Goal: Task Accomplishment & Management: Use online tool/utility

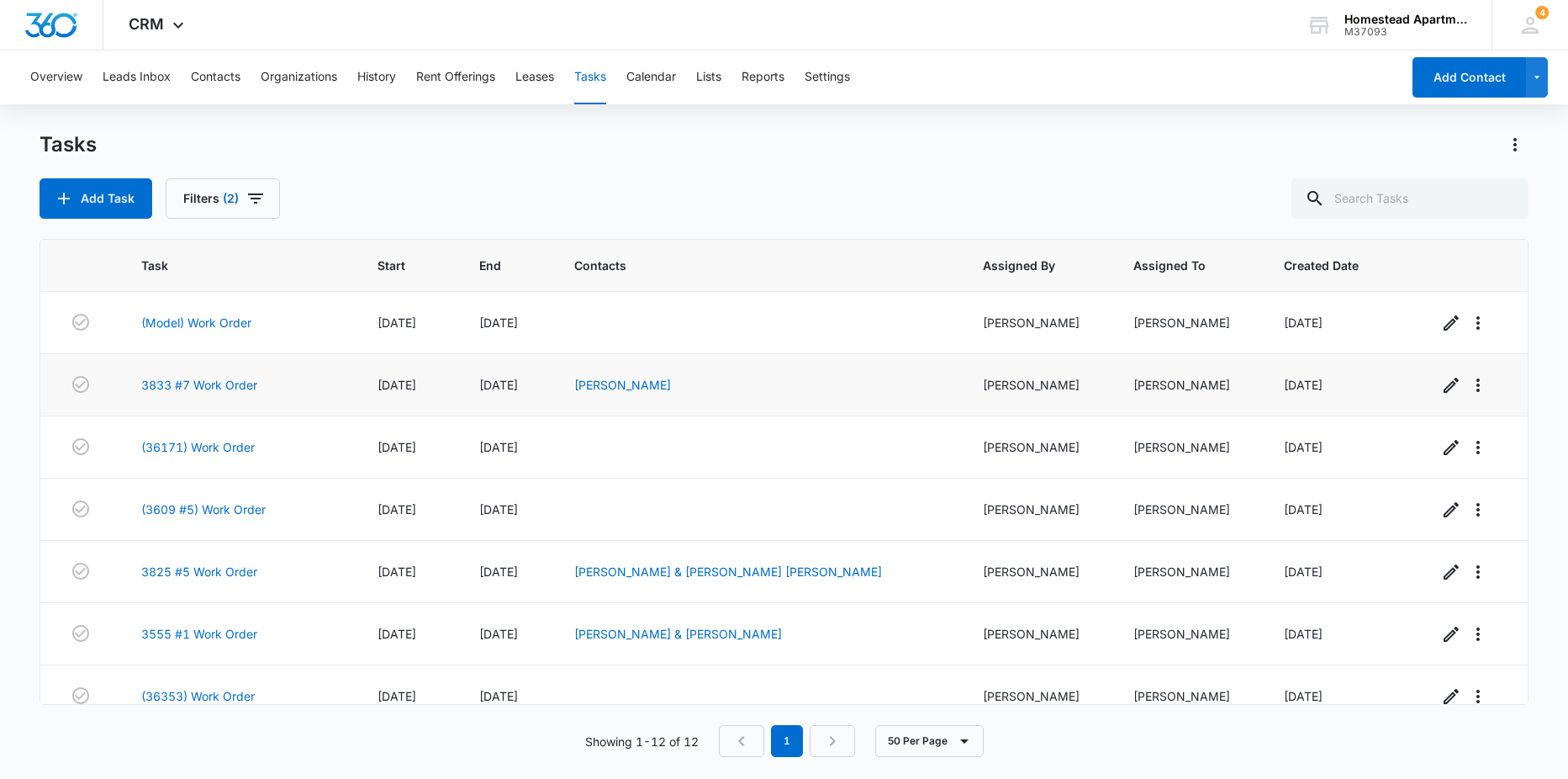
scroll to position [333, 0]
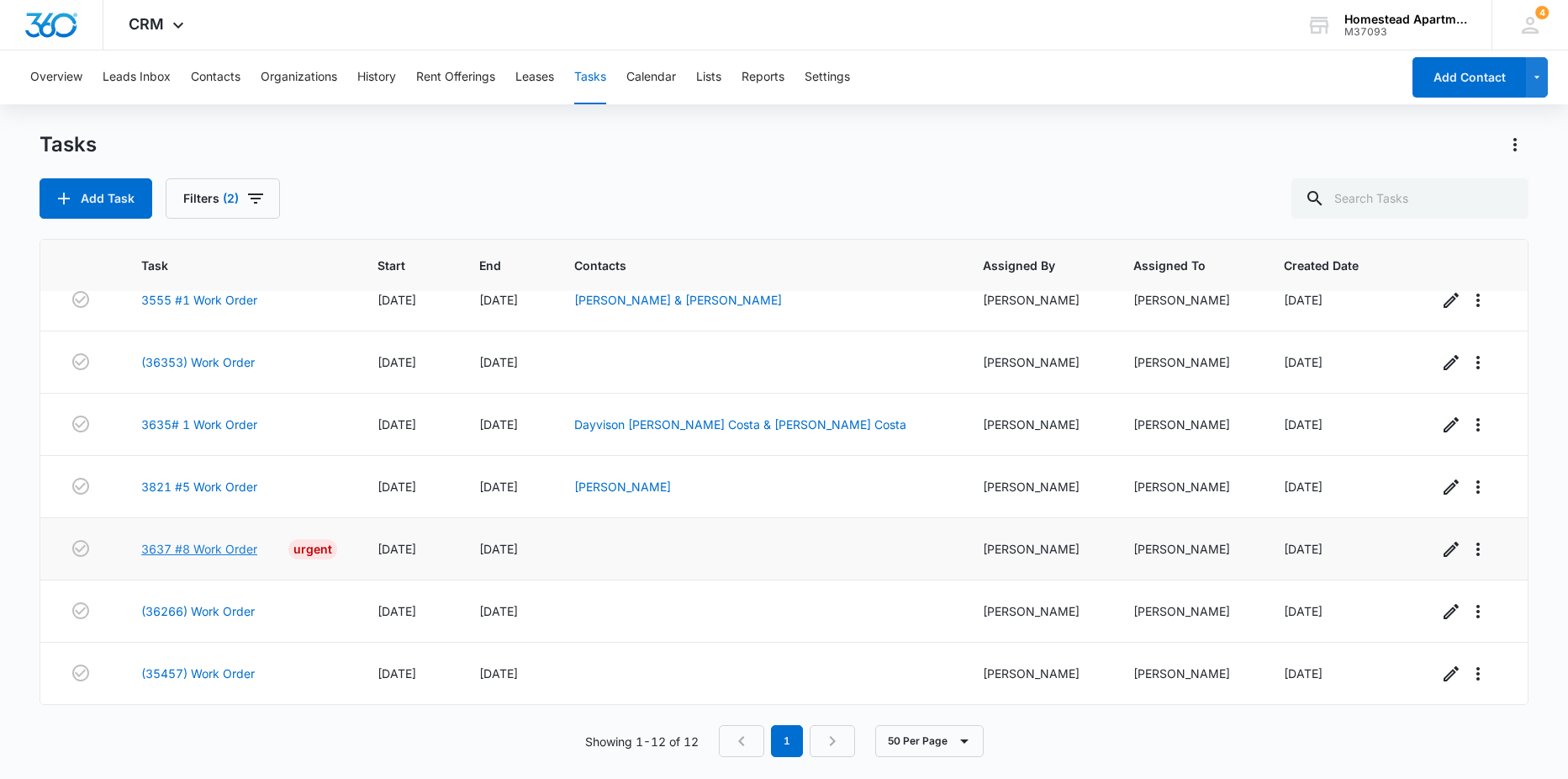
click at [243, 550] on link "3637 #8 Work Order" at bounding box center [199, 549] width 116 height 18
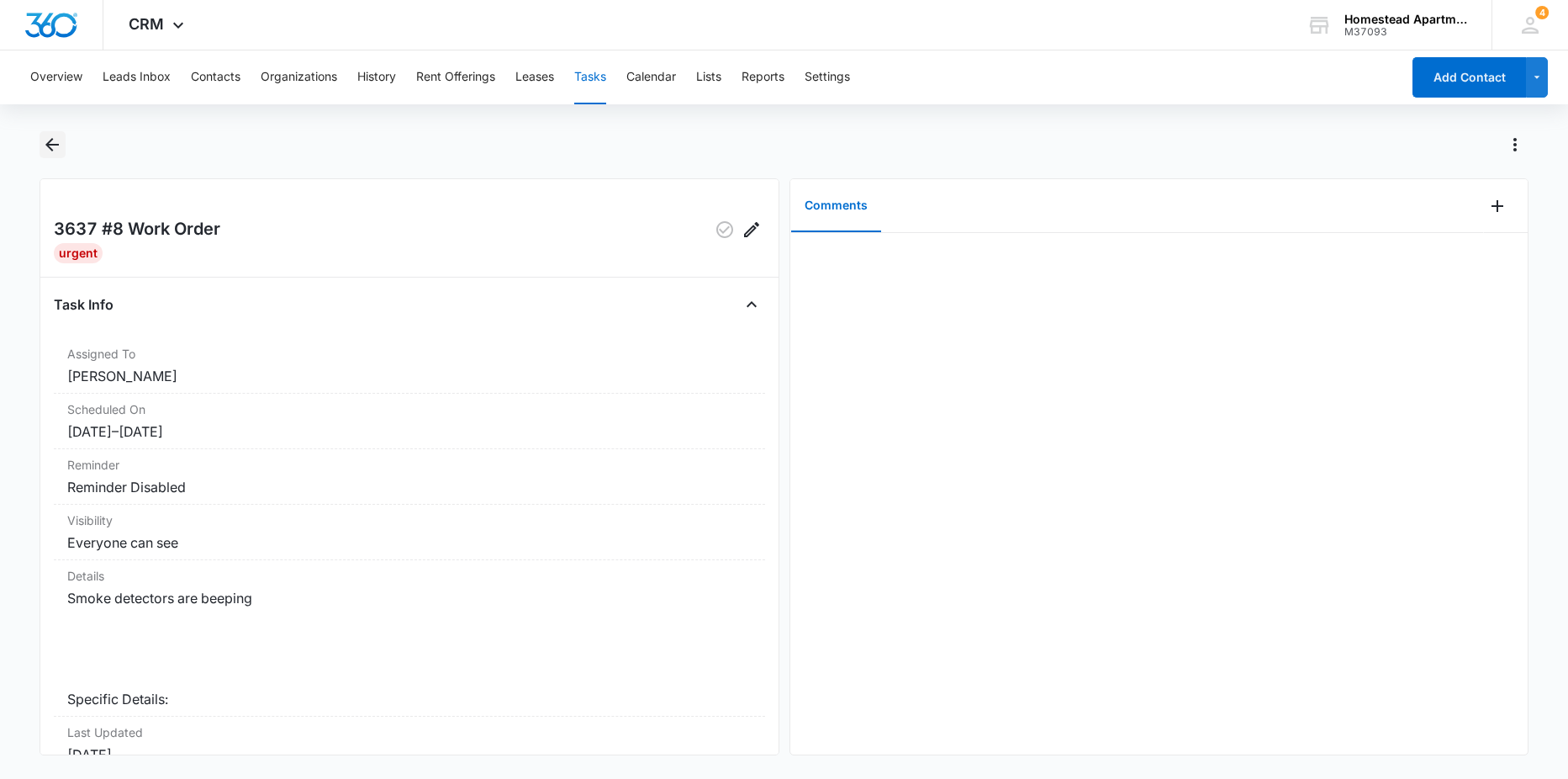
click at [49, 146] on icon "Back" at bounding box center [51, 144] width 13 height 13
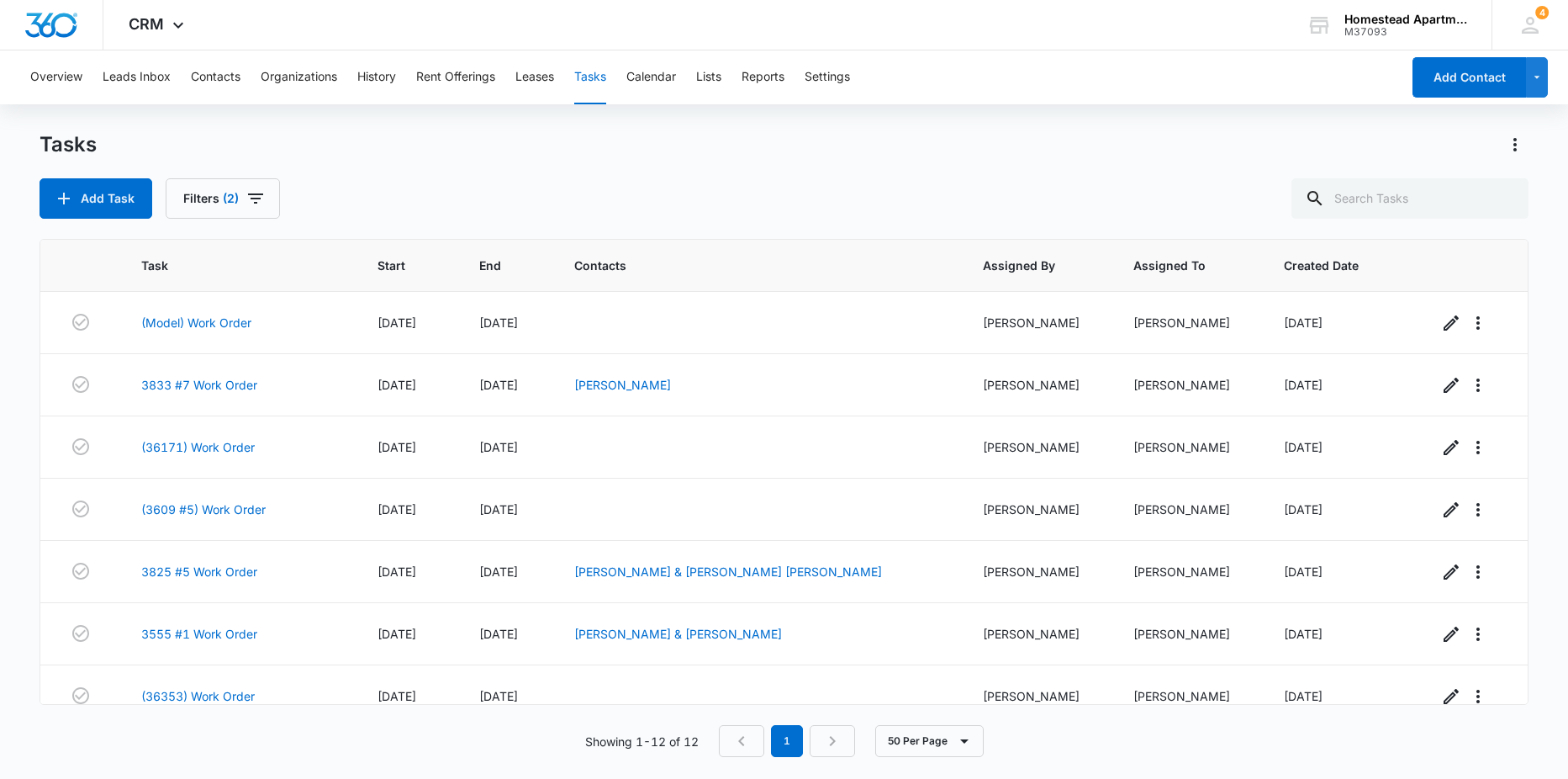
scroll to position [333, 0]
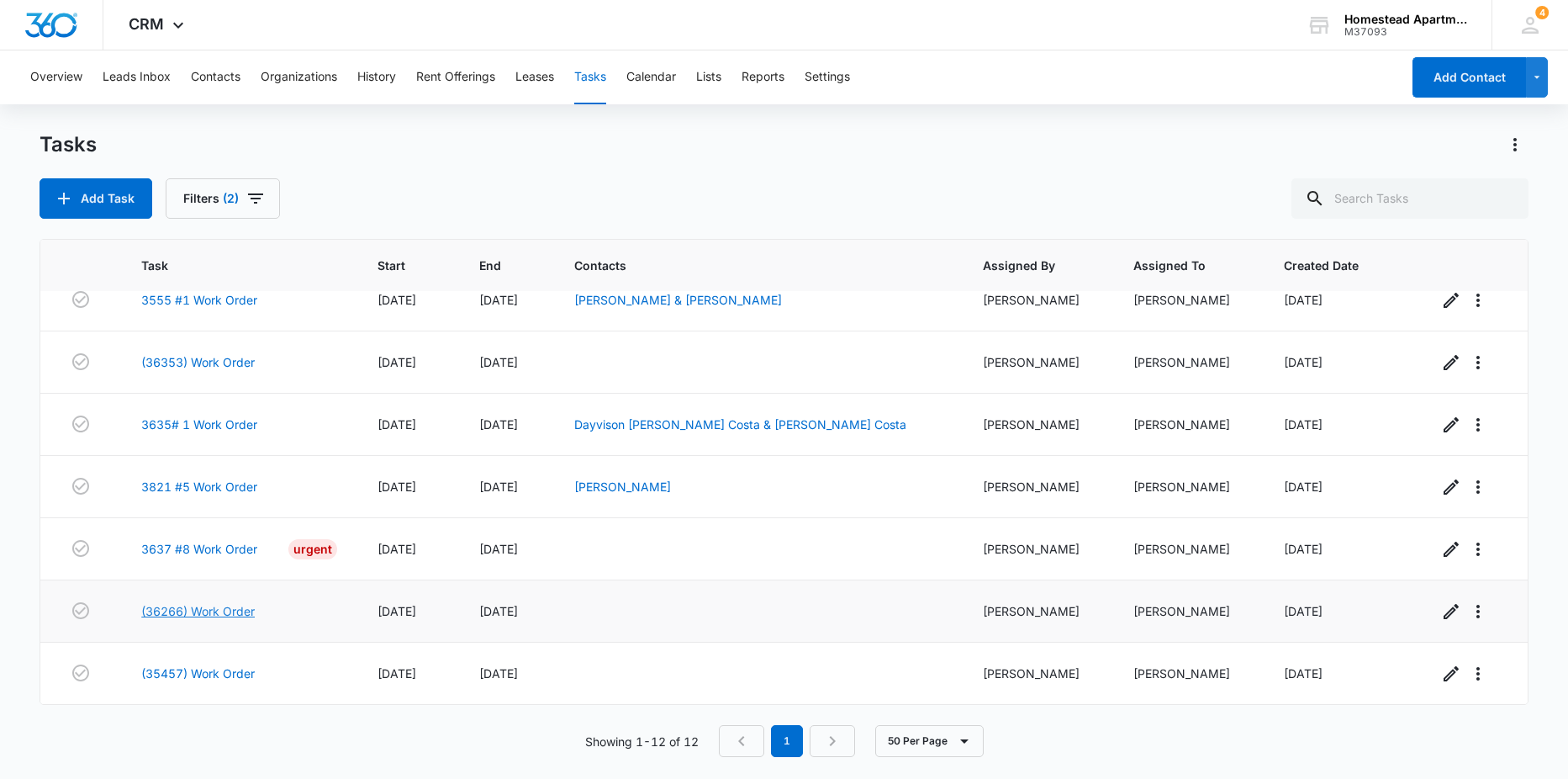
click at [236, 616] on link "(36266) Work Order" at bounding box center [198, 610] width 114 height 18
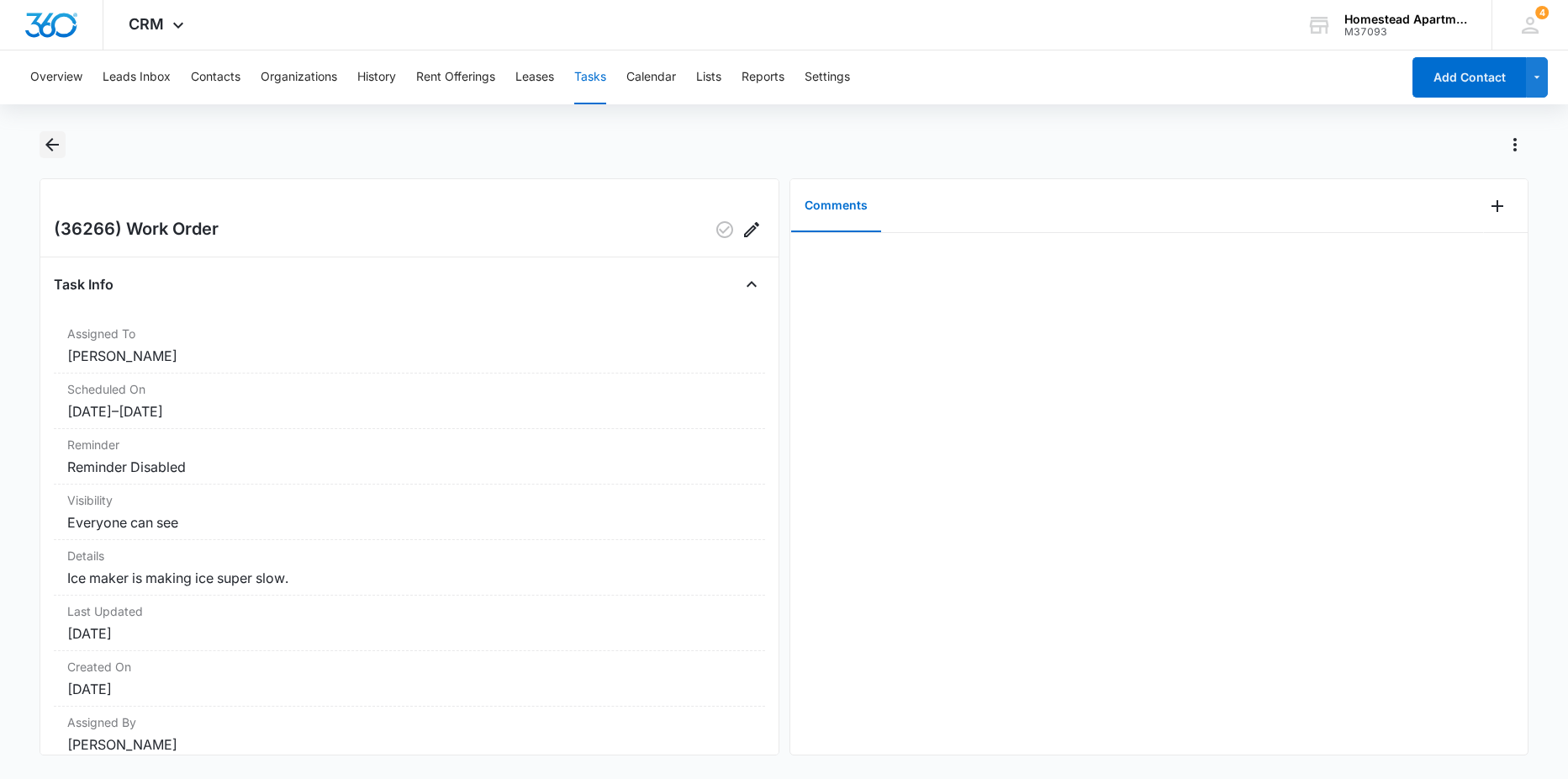
click at [54, 147] on icon "Back" at bounding box center [52, 145] width 20 height 20
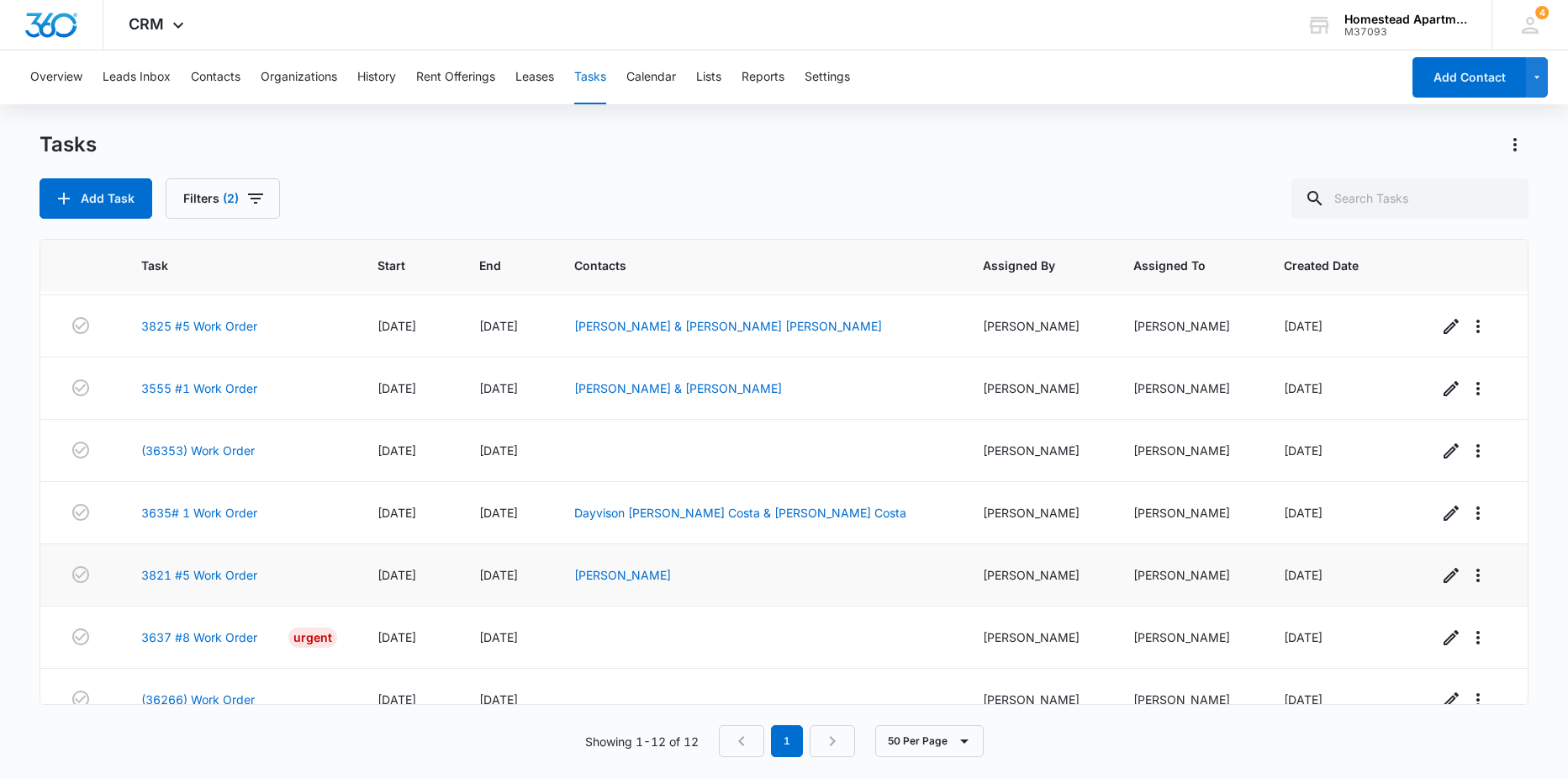
scroll to position [333, 0]
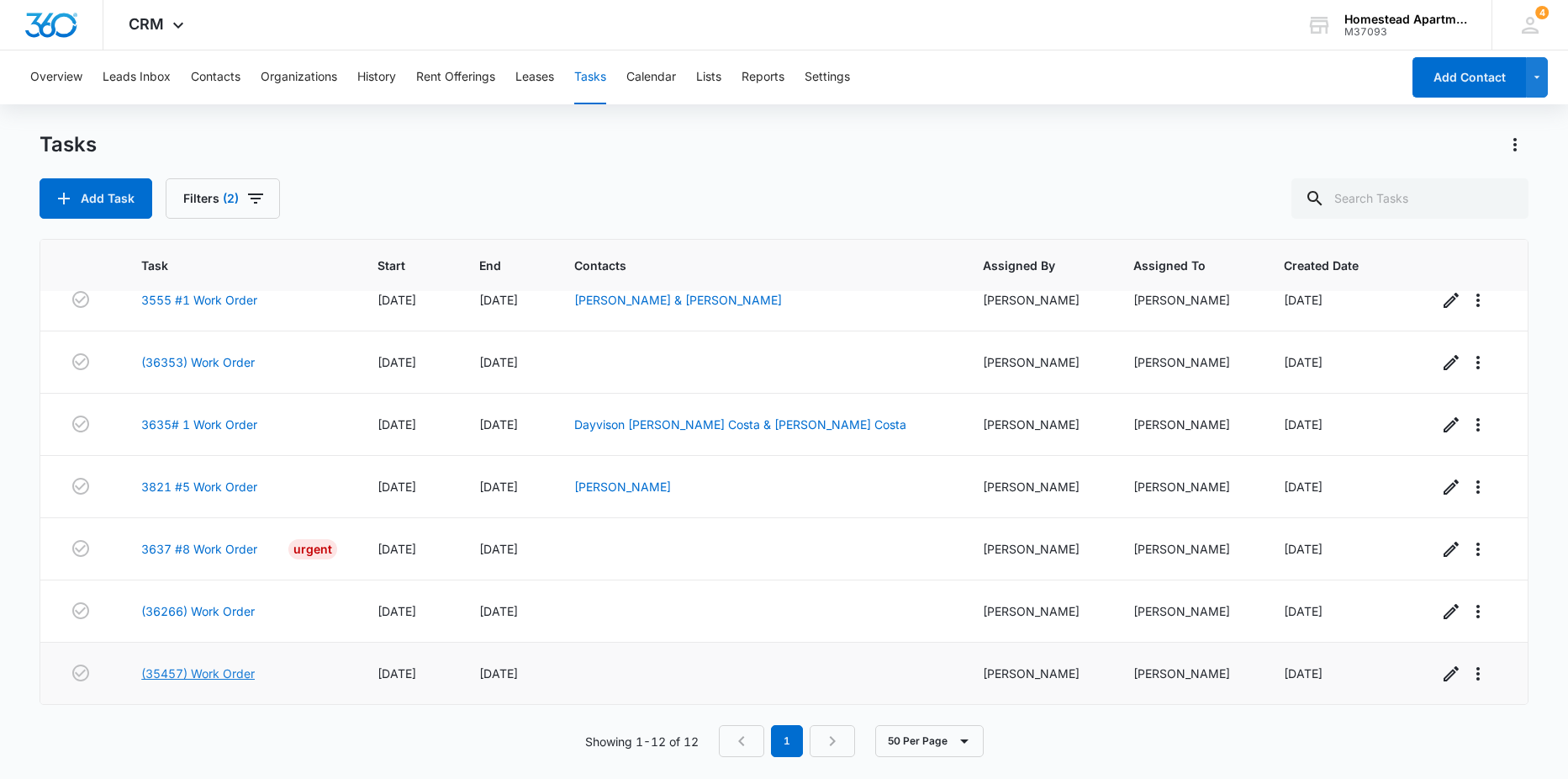
click at [235, 674] on link "(35457) Work Order" at bounding box center [198, 673] width 114 height 18
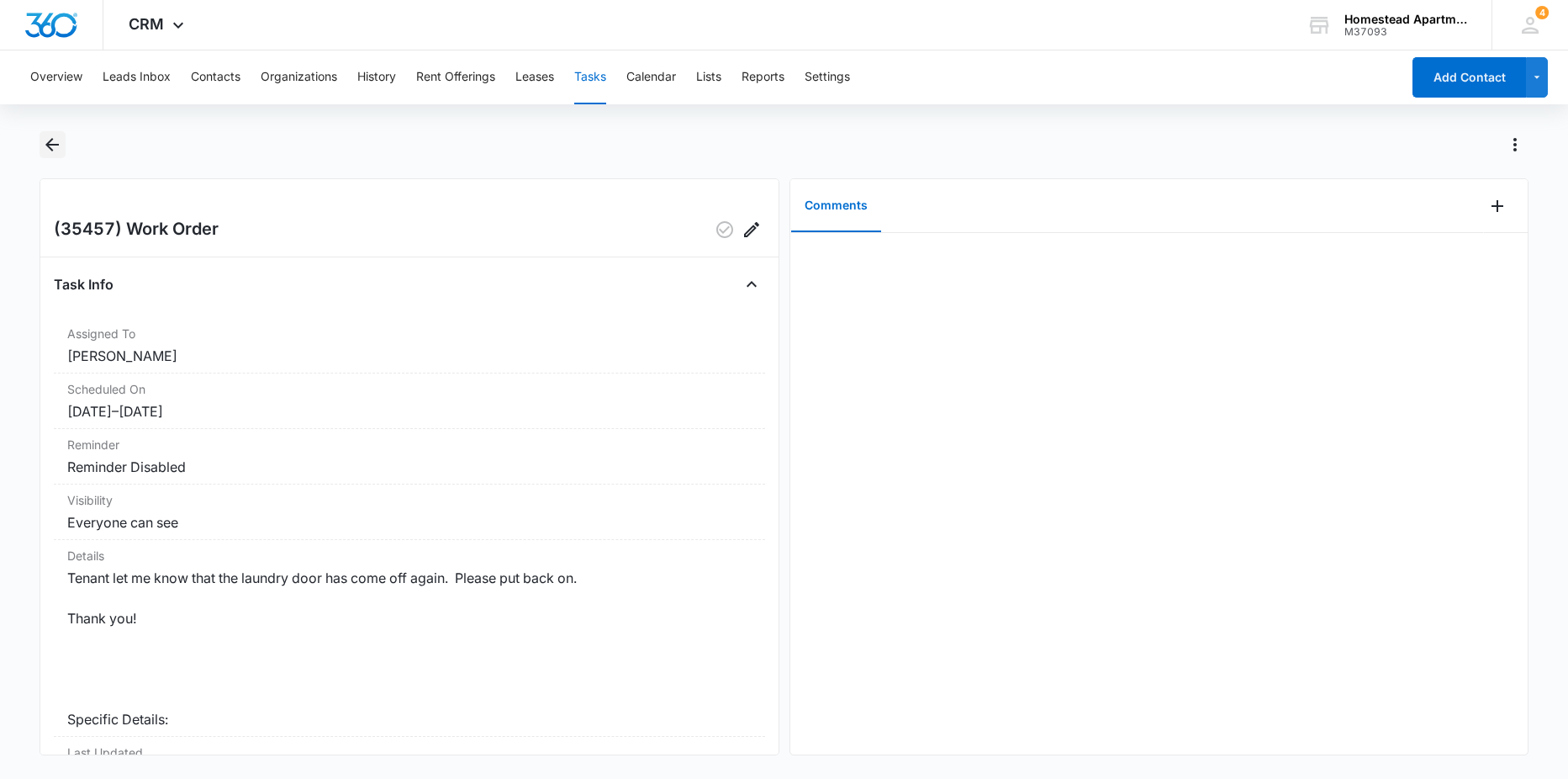
click at [56, 143] on icon "Back" at bounding box center [52, 145] width 20 height 20
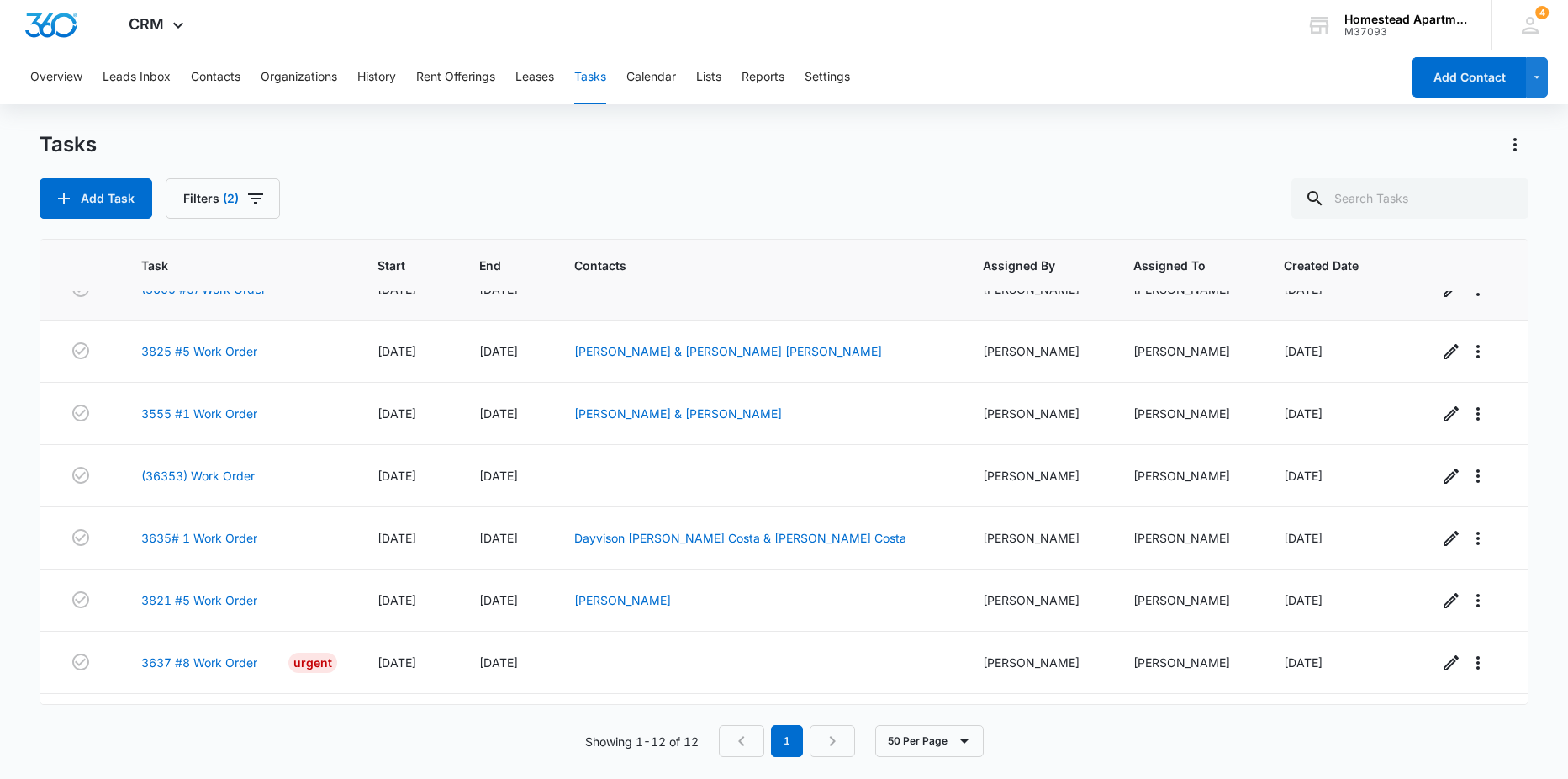
scroll to position [333, 0]
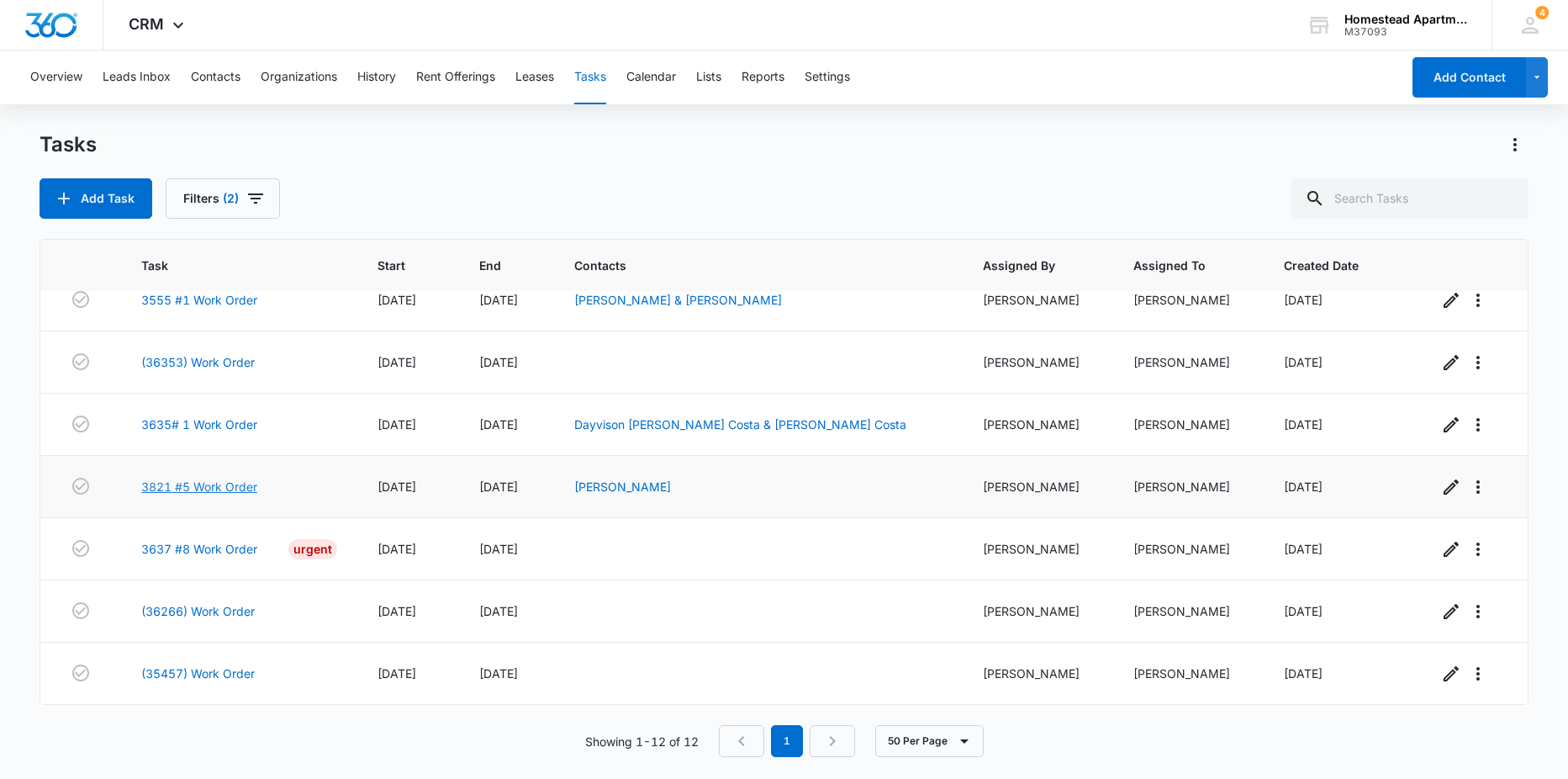
click at [205, 488] on link "3821 #5 Work Order" at bounding box center [199, 486] width 116 height 18
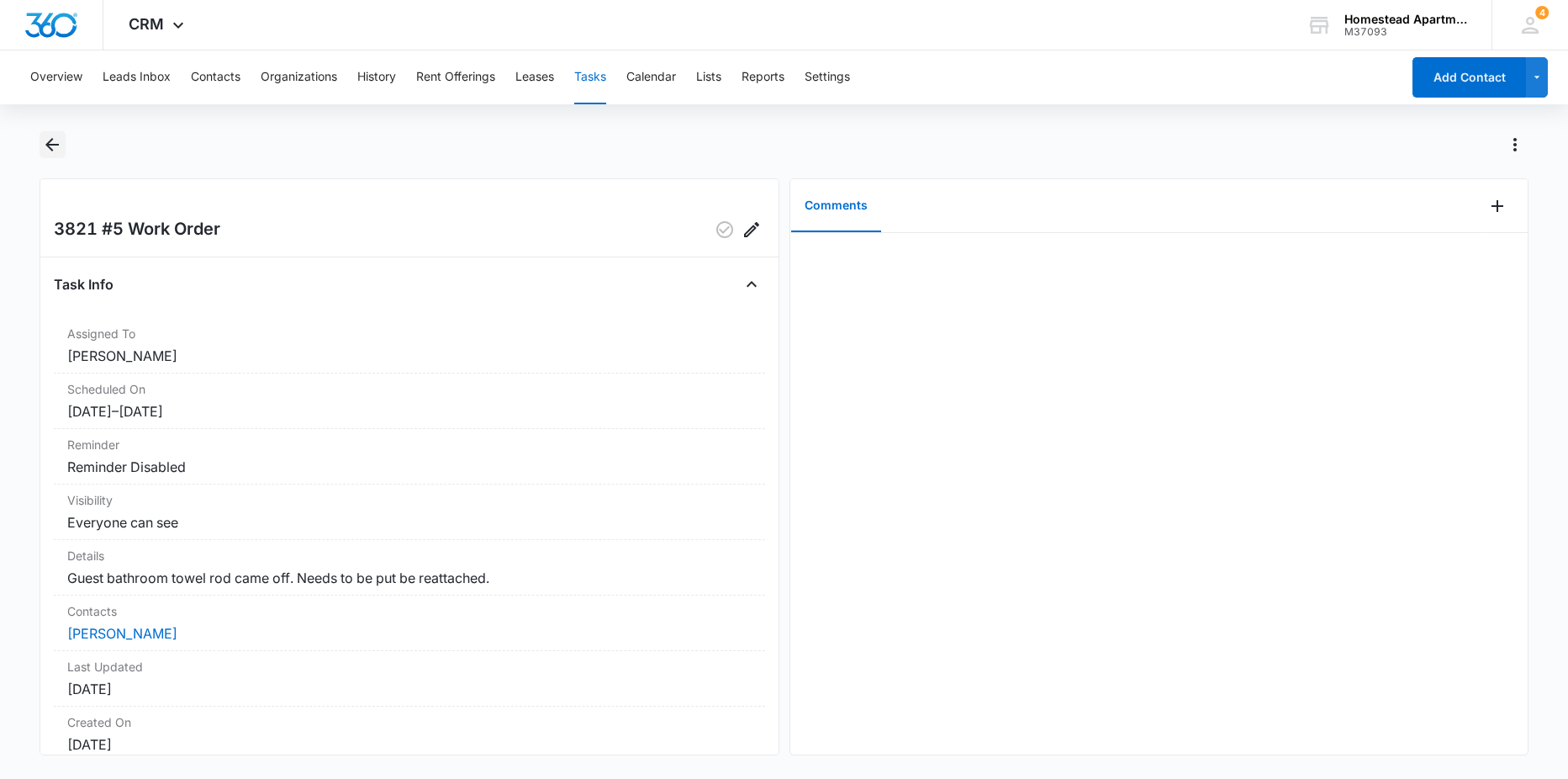
click at [46, 136] on icon "Back" at bounding box center [52, 145] width 20 height 20
